Goal: Task Accomplishment & Management: Use online tool/utility

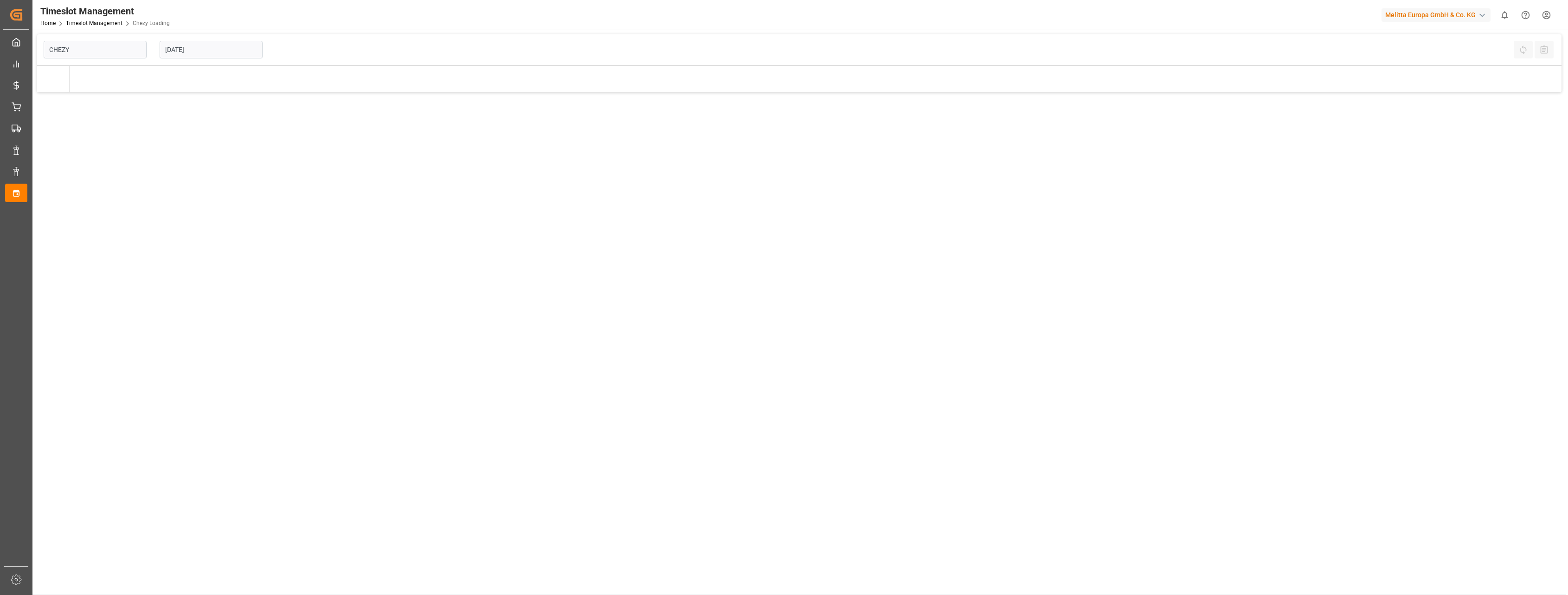
type input "Chezy Loading"
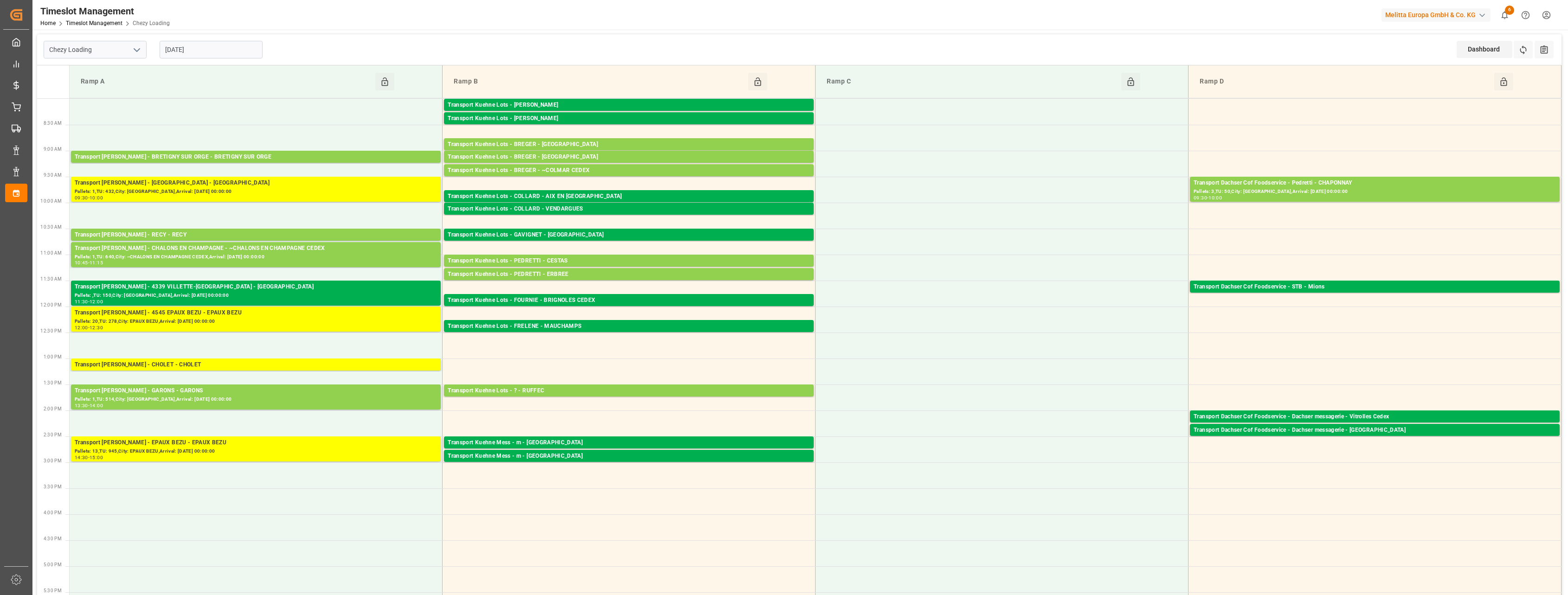
click at [202, 47] on input "[DATE]" at bounding box center [211, 49] width 103 height 18
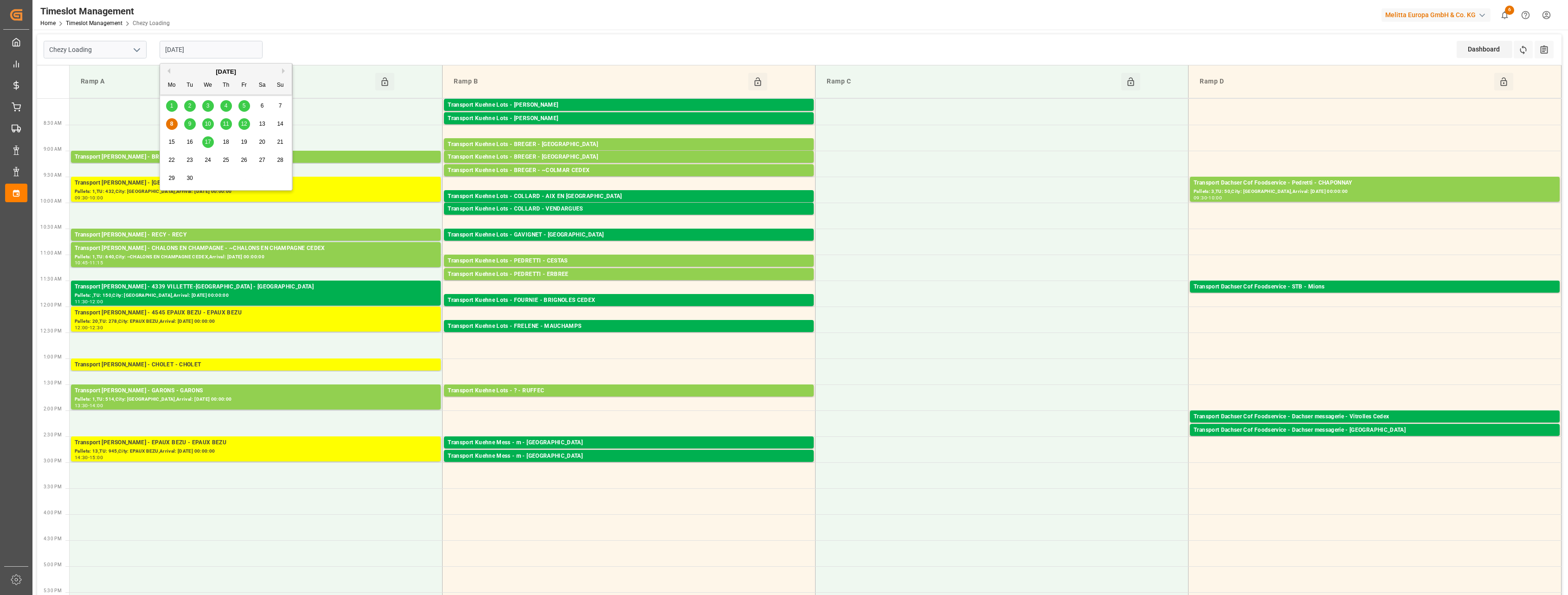
click at [191, 124] on span "9" at bounding box center [189, 124] width 3 height 7
type input "[DATE]"
